Goal: Check status: Check status

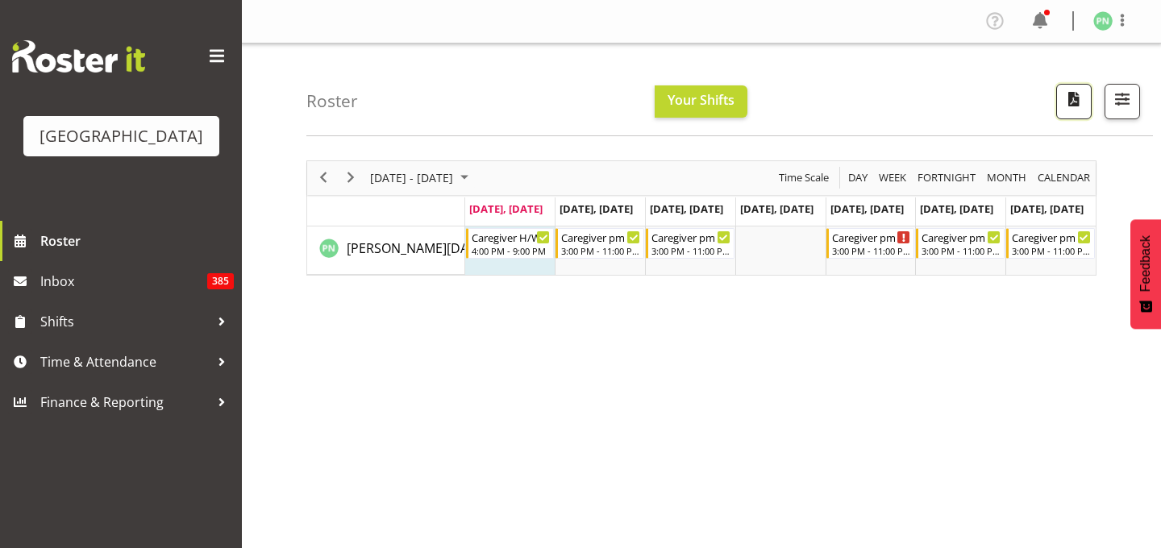
click at [1064, 110] on span "button" at bounding box center [1074, 99] width 21 height 21
click at [1118, 110] on span "button" at bounding box center [1122, 99] width 21 height 21
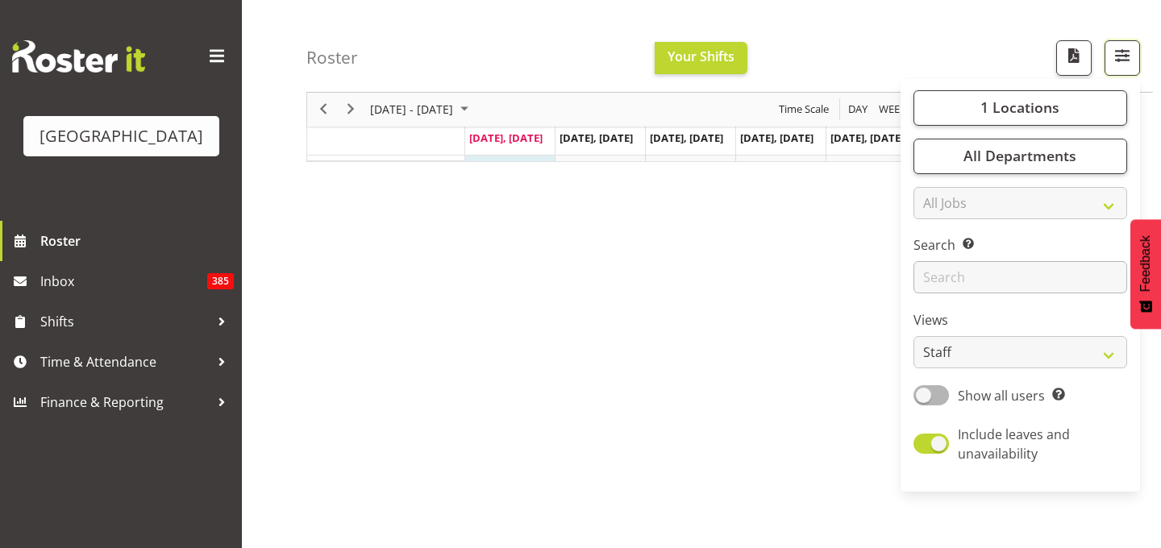
scroll to position [122, 0]
click at [914, 406] on span at bounding box center [931, 396] width 35 height 20
click at [914, 401] on input "Show all users Show only rostered employees" at bounding box center [919, 395] width 10 height 10
checkbox input "true"
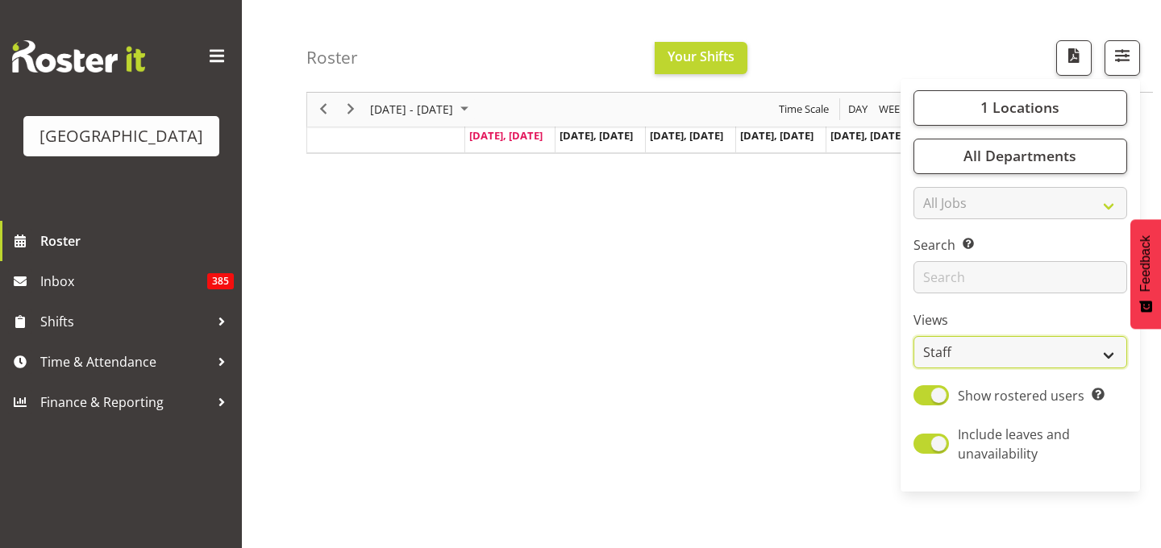
click at [1095, 369] on select "Staff Role Shift - Horizontal Shift - Vertical Staff - Location" at bounding box center [1021, 353] width 214 height 32
select select "shiftH"
click at [914, 369] on select "Staff Role Shift - Horizontal Shift - Vertical Staff - Location" at bounding box center [1021, 353] width 214 height 32
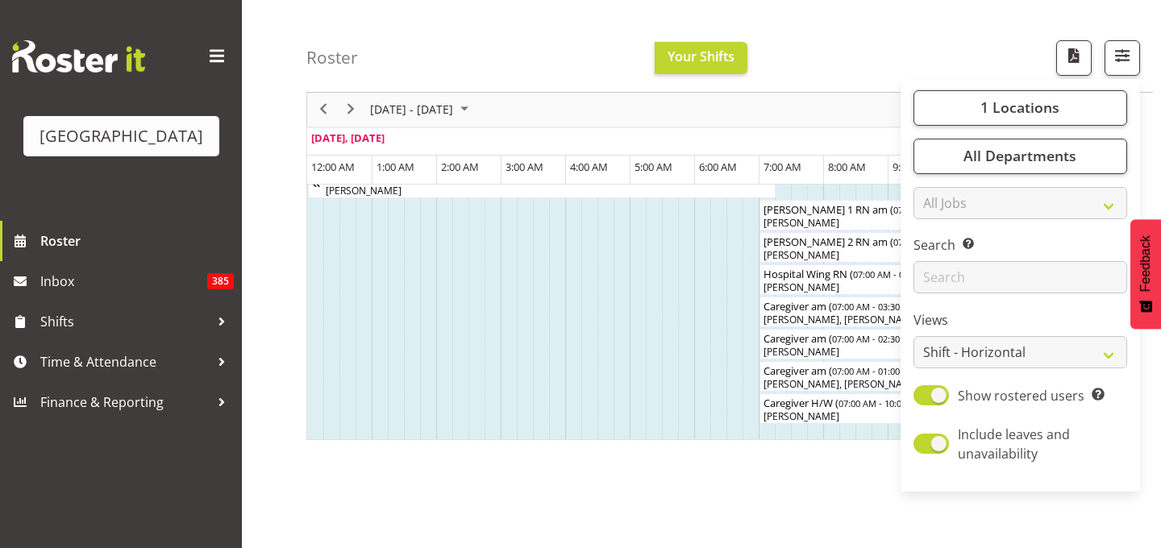
click at [885, 32] on div "Roster Your Shifts 1 Locations [GEOGRAPHIC_DATA] Kitchen [GEOGRAPHIC_DATA] Sele…" at bounding box center [729, 46] width 847 height 93
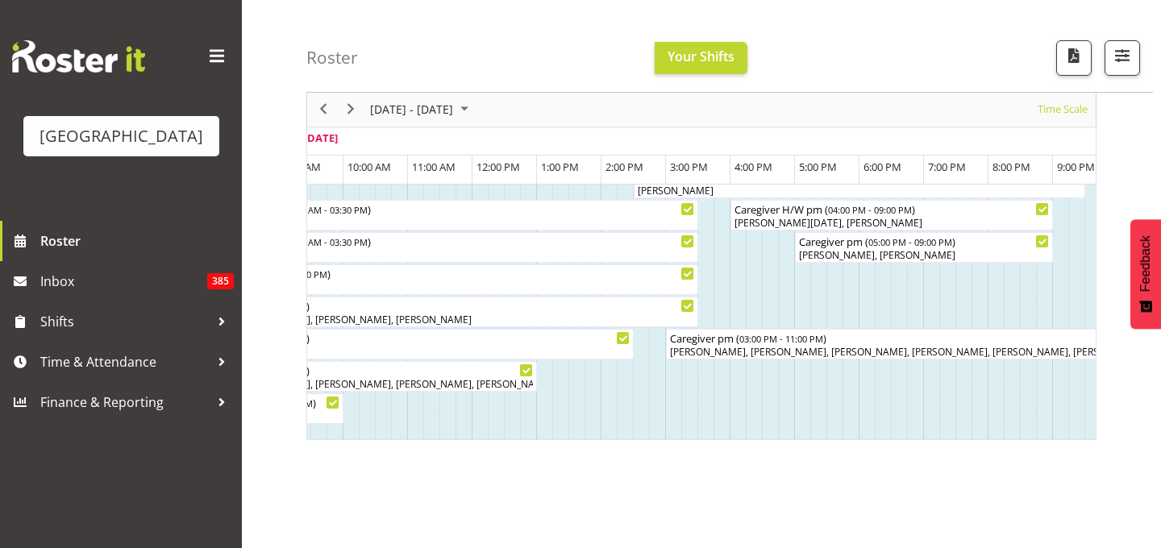
scroll to position [0, 540]
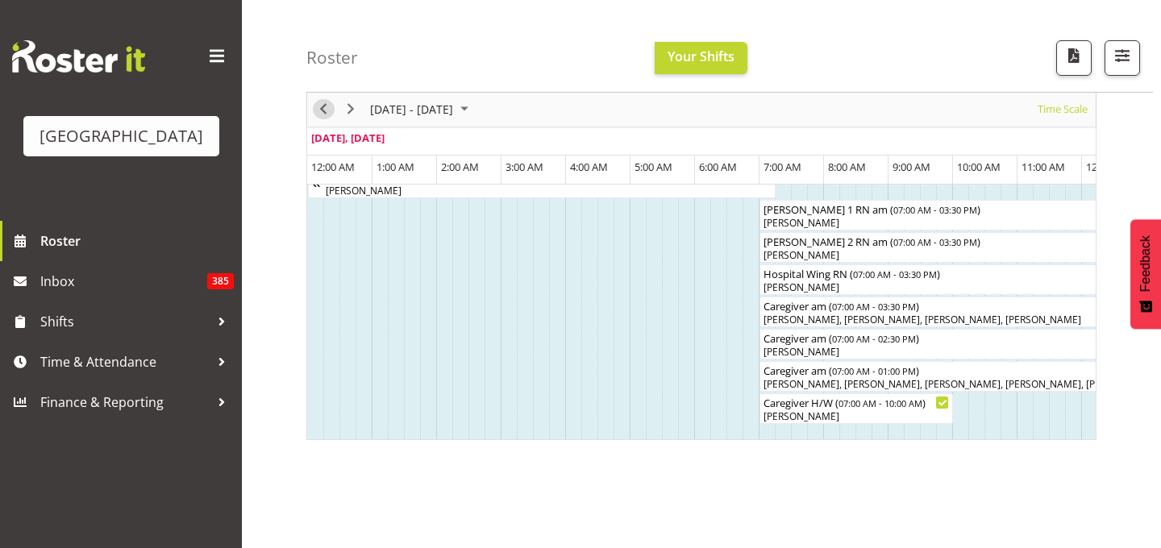
click at [327, 112] on span "Previous" at bounding box center [323, 110] width 19 height 20
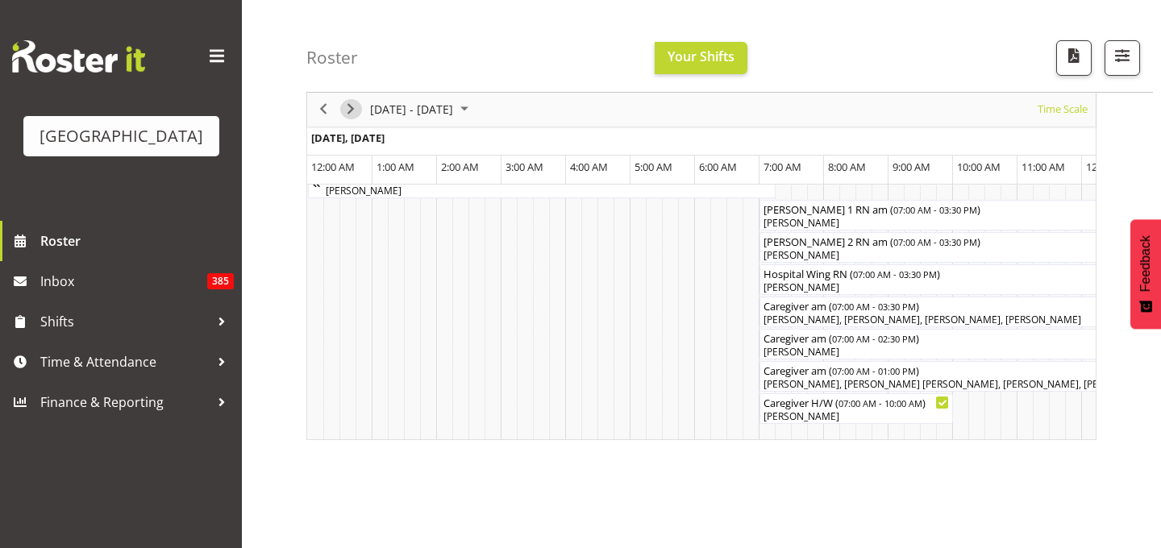
click at [348, 112] on span "Next" at bounding box center [350, 110] width 19 height 20
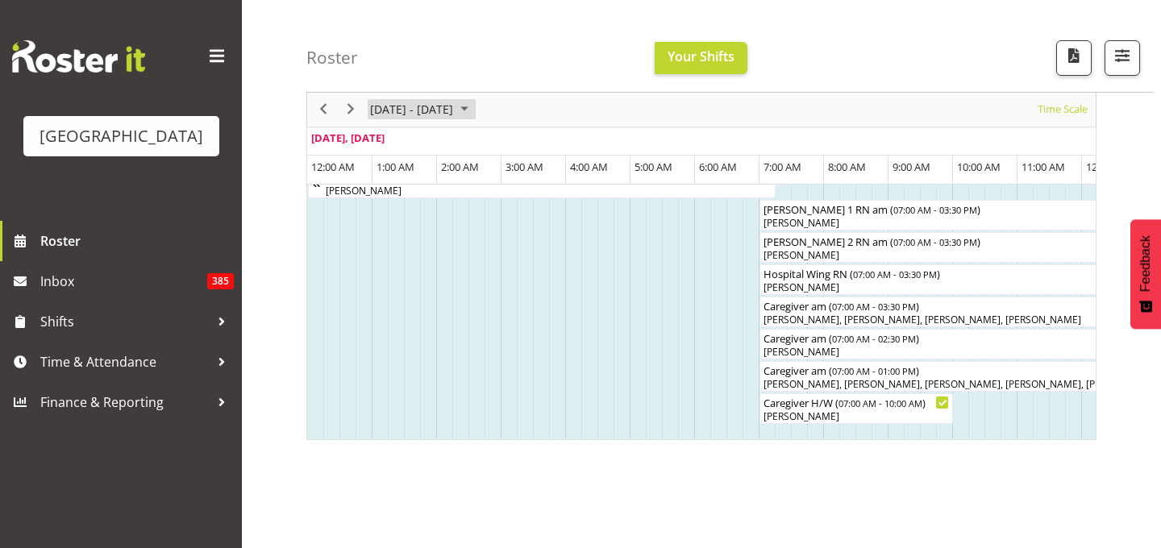
click at [474, 110] on span "August 2025" at bounding box center [464, 110] width 19 height 20
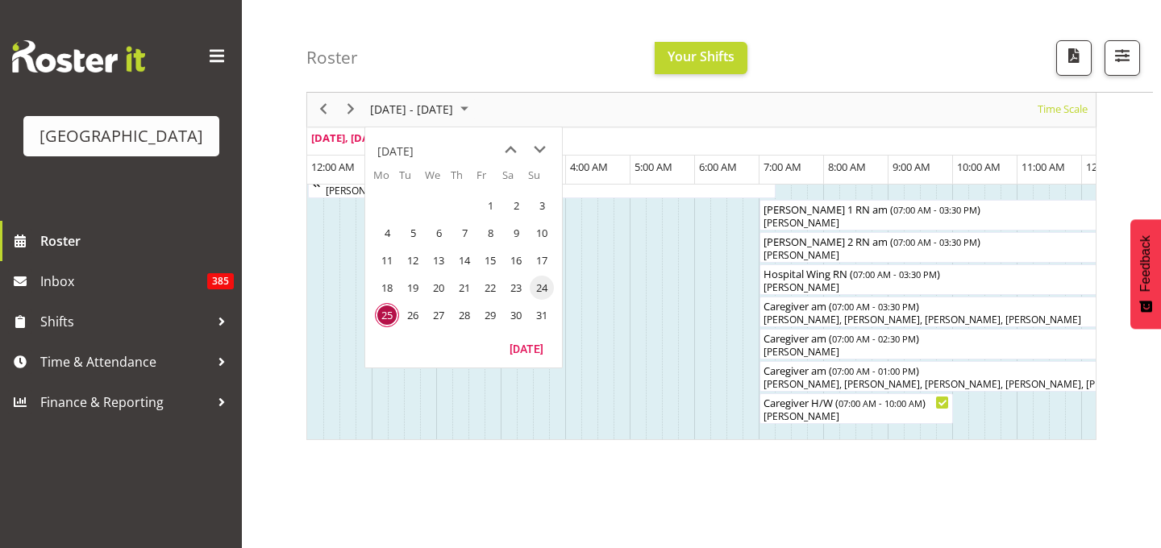
click at [540, 292] on span "24" at bounding box center [542, 288] width 24 height 24
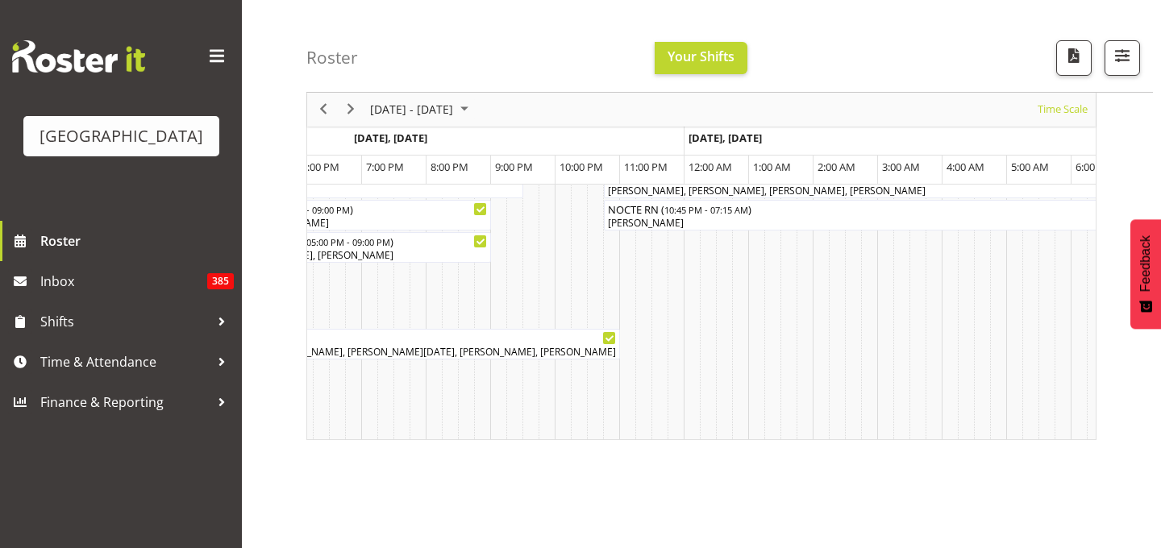
scroll to position [0, 1589]
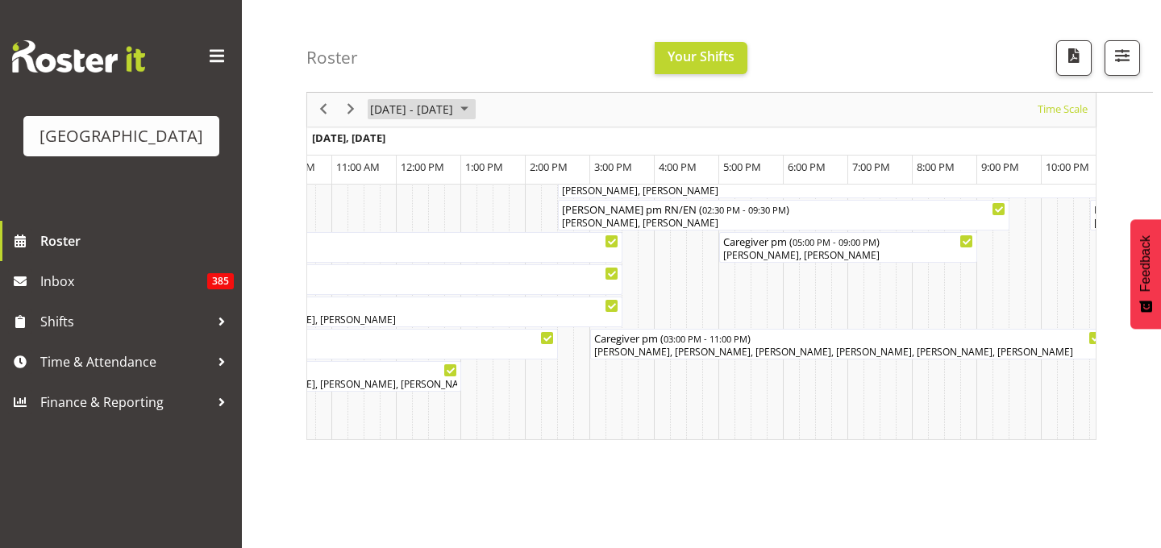
click at [474, 105] on span "August 2025" at bounding box center [464, 110] width 19 height 20
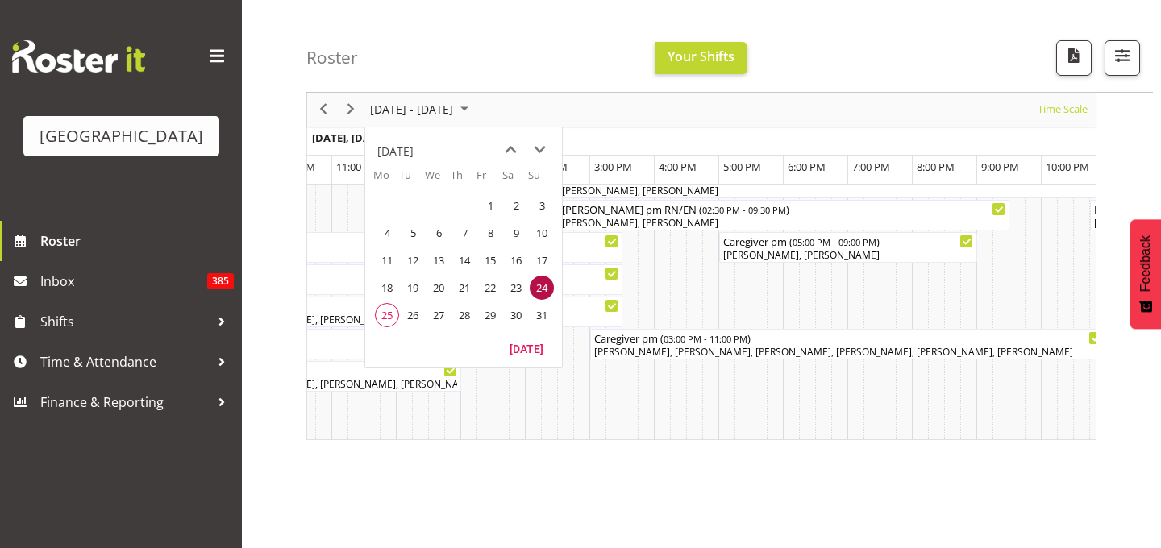
click at [543, 287] on span "24" at bounding box center [542, 288] width 24 height 24
click at [523, 66] on div "Roster Your Shifts 1 Locations [GEOGRAPHIC_DATA] Kitchen [GEOGRAPHIC_DATA] Sele…" at bounding box center [729, 46] width 847 height 93
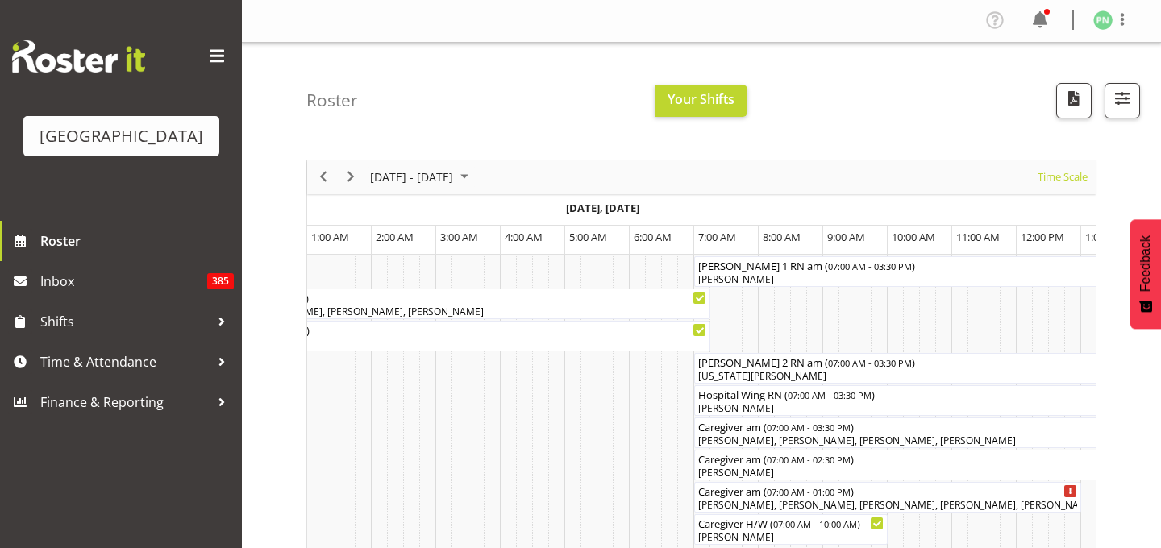
scroll to position [0, 7345]
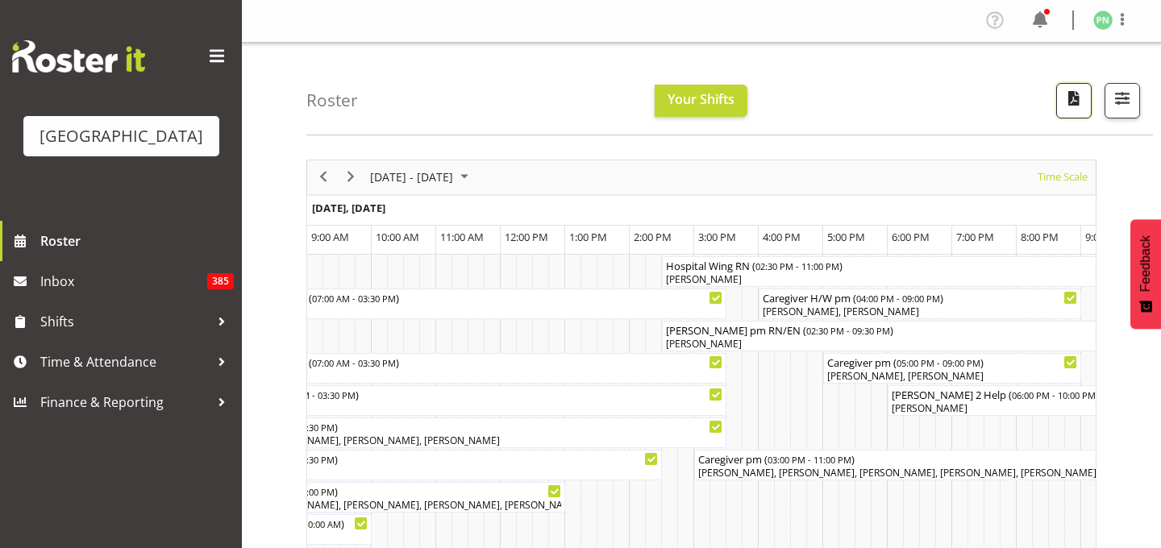
click at [1064, 108] on span "button" at bounding box center [1074, 98] width 21 height 21
click at [474, 187] on span "August 2025" at bounding box center [464, 177] width 19 height 20
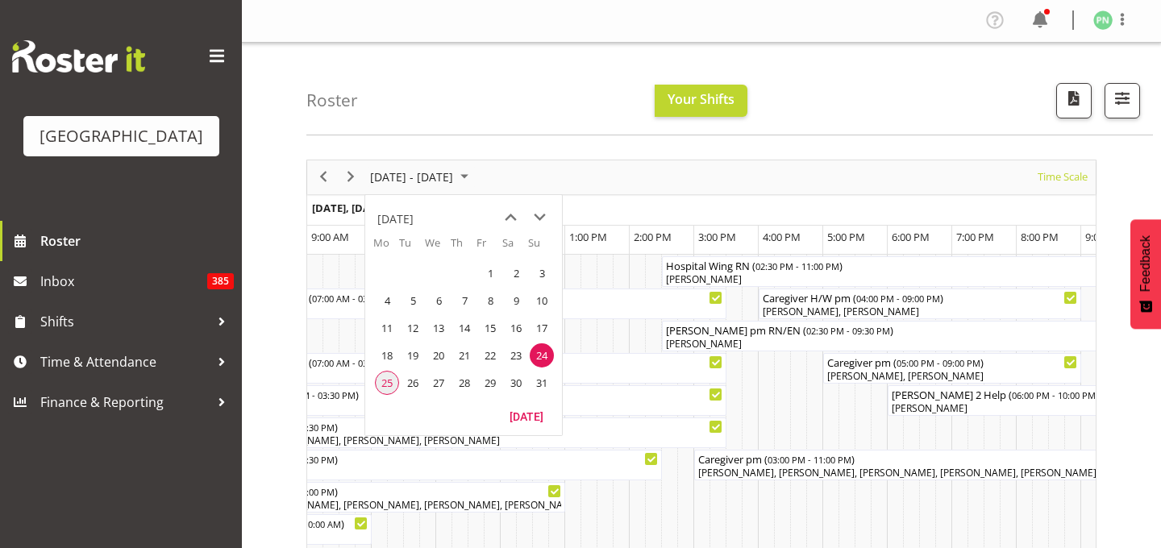
click at [386, 395] on span "25" at bounding box center [387, 383] width 24 height 24
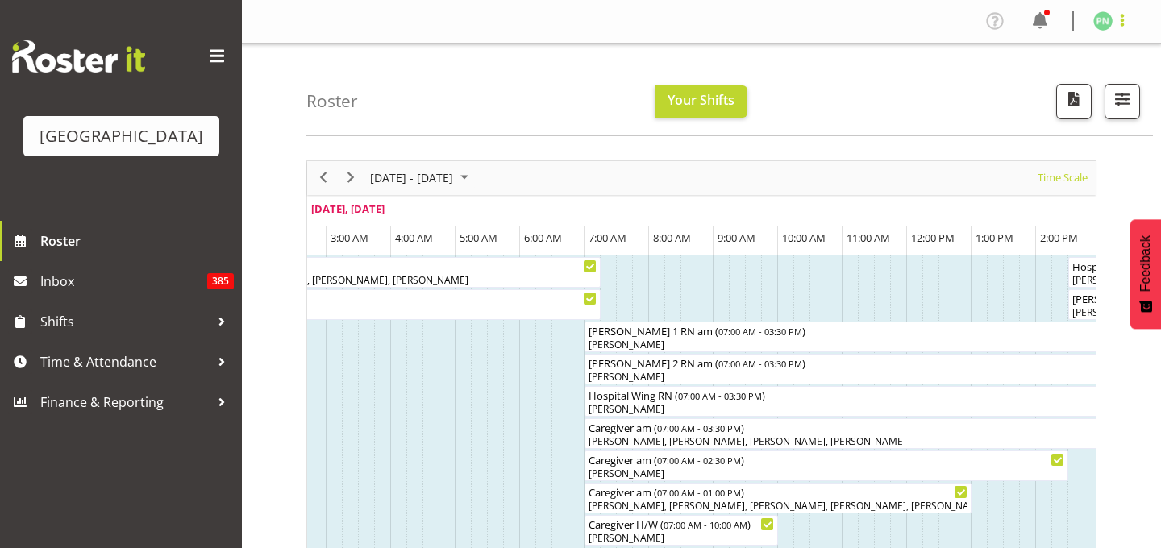
click at [1118, 27] on span at bounding box center [1122, 19] width 19 height 19
click at [1006, 99] on link "Log Out" at bounding box center [1055, 84] width 155 height 29
